Goal: Information Seeking & Learning: Learn about a topic

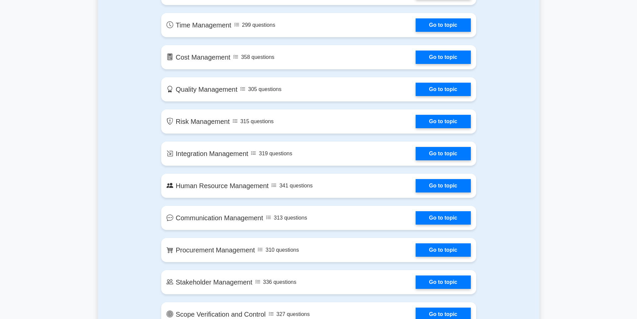
scroll to position [435, 0]
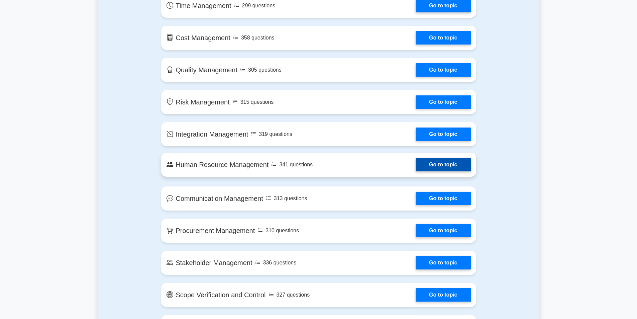
click at [415, 166] on link "Go to topic" at bounding box center [442, 164] width 55 height 13
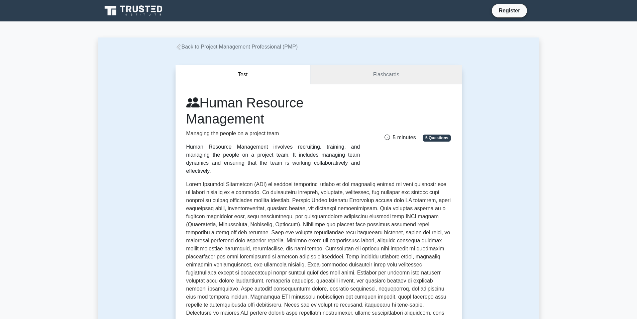
click at [376, 70] on link "Flashcards" at bounding box center [385, 74] width 151 height 19
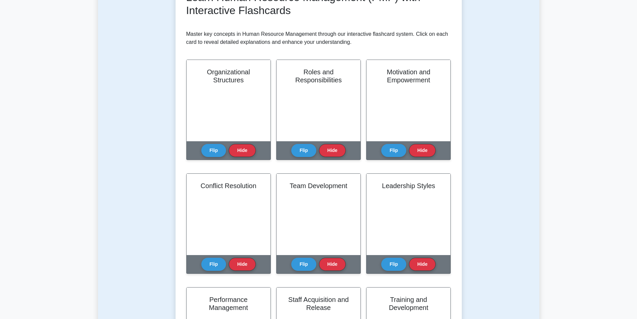
scroll to position [100, 0]
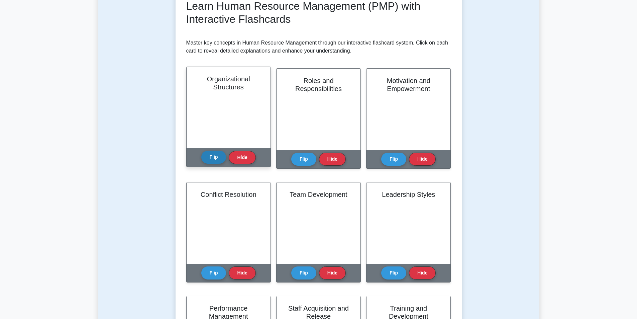
click at [204, 154] on button "Flip" at bounding box center [213, 156] width 25 height 13
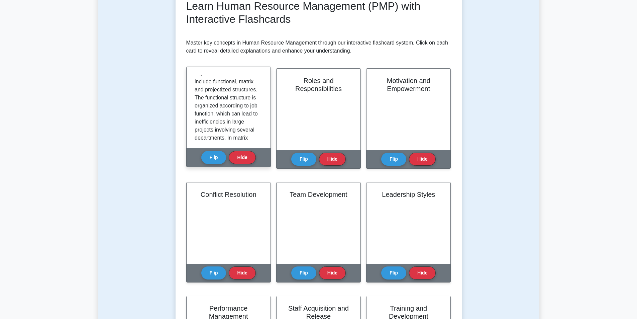
scroll to position [229, 0]
click at [238, 156] on button "Hide" at bounding box center [242, 156] width 27 height 13
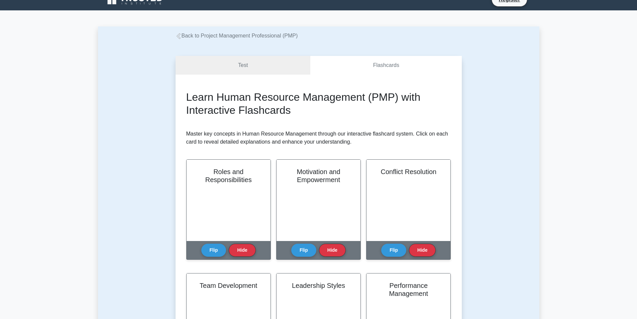
scroll to position [0, 0]
